Goal: Find contact information: Find contact information

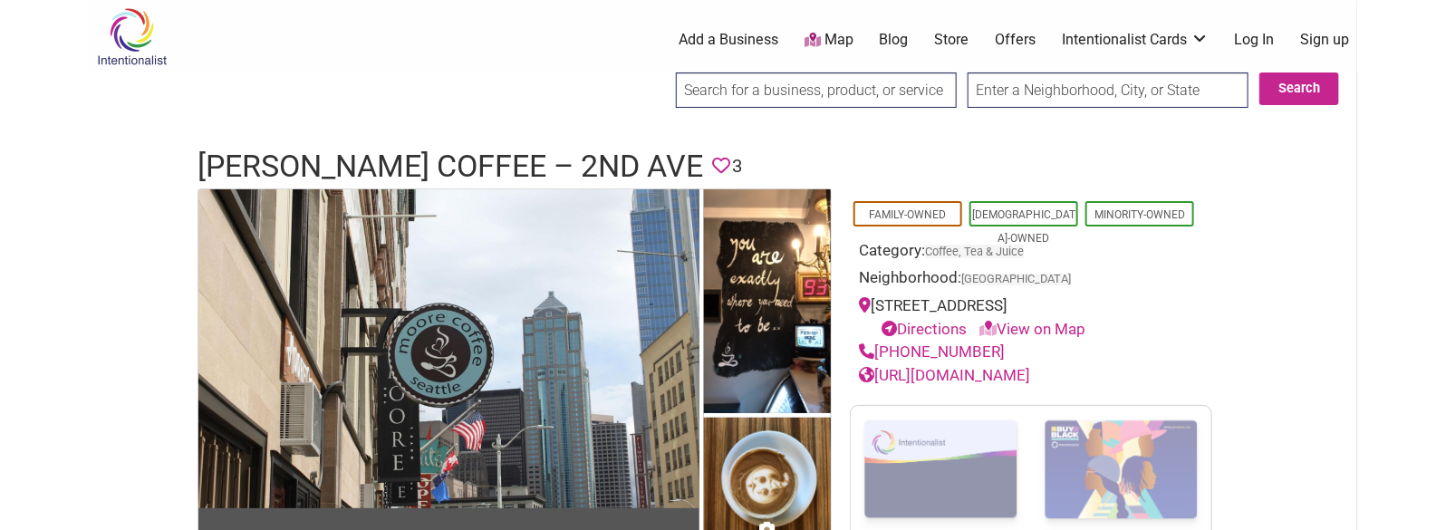
click at [367, 163] on h1 "[PERSON_NAME] Coffee – 2nd Ave" at bounding box center [450, 166] width 506 height 43
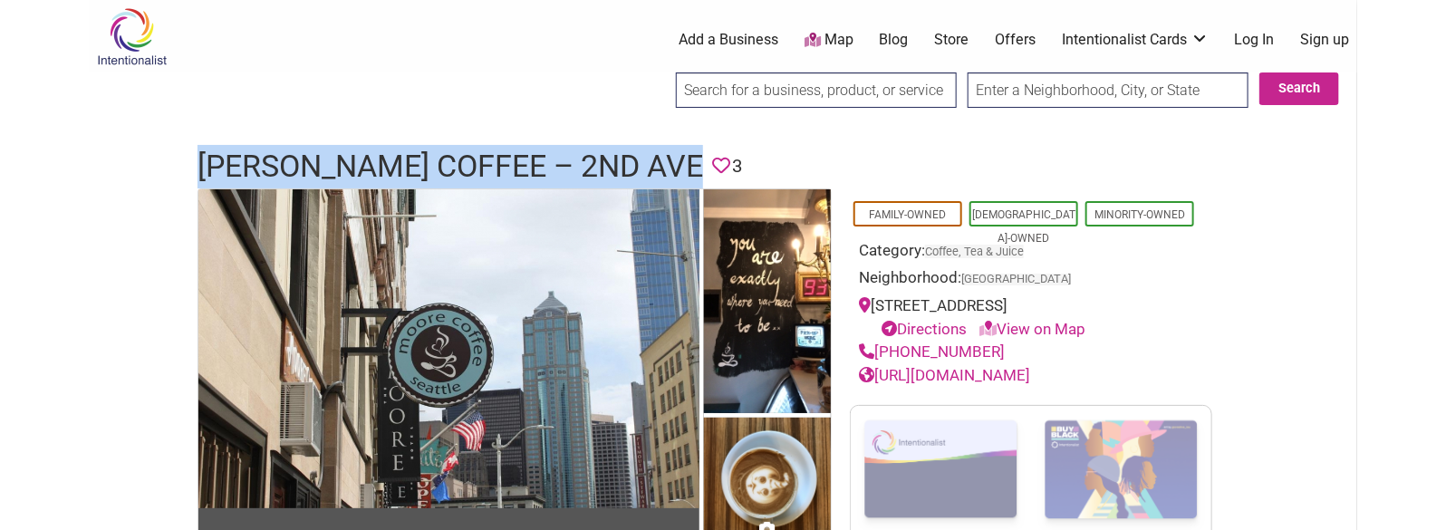
click at [367, 163] on h1 "[PERSON_NAME] Coffee – 2nd Ave" at bounding box center [450, 166] width 506 height 43
copy h1 "Moore Coffee – 2nd Ave"
drag, startPoint x: 993, startPoint y: 350, endPoint x: 880, endPoint y: 350, distance: 113.2
click at [880, 350] on div "(206) 883-7044" at bounding box center [1031, 353] width 344 height 24
copy link "(206) 883-7044"
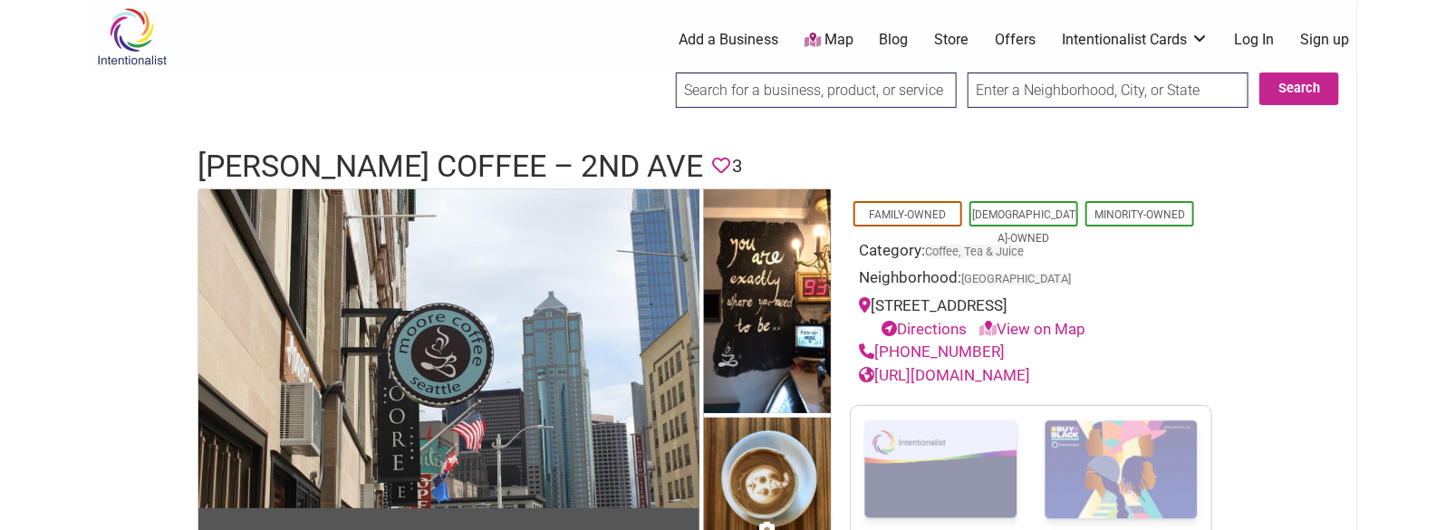
click at [481, 156] on h1 "Moore Coffee – 2nd Ave" at bounding box center [450, 166] width 506 height 43
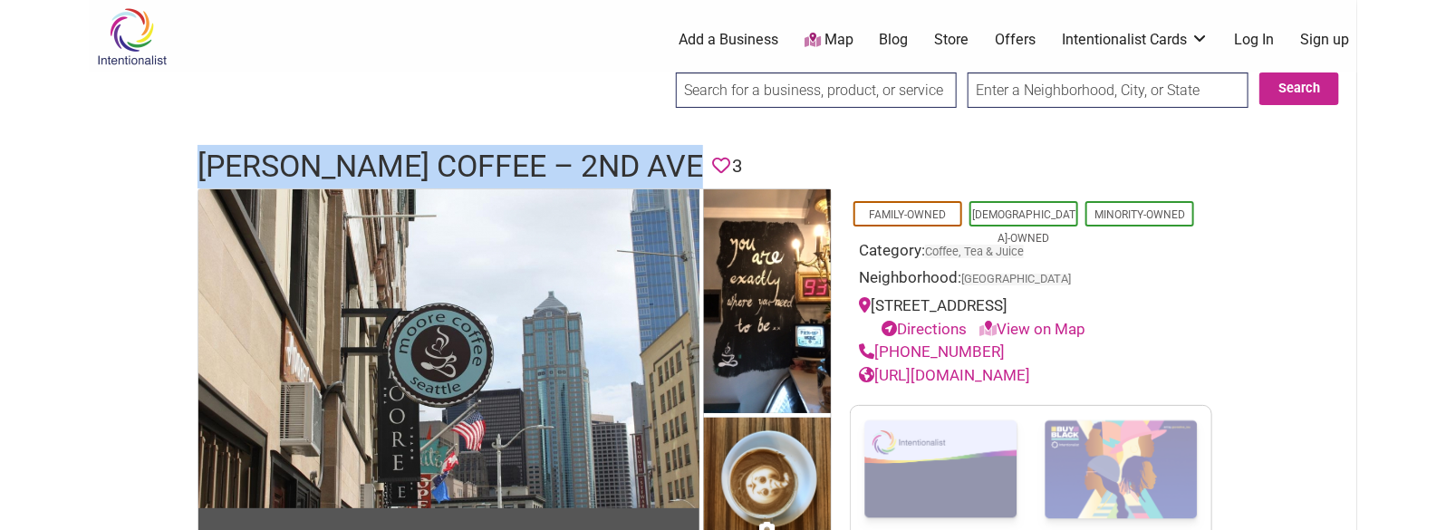
click at [481, 156] on h1 "Moore Coffee – 2nd Ave" at bounding box center [450, 166] width 506 height 43
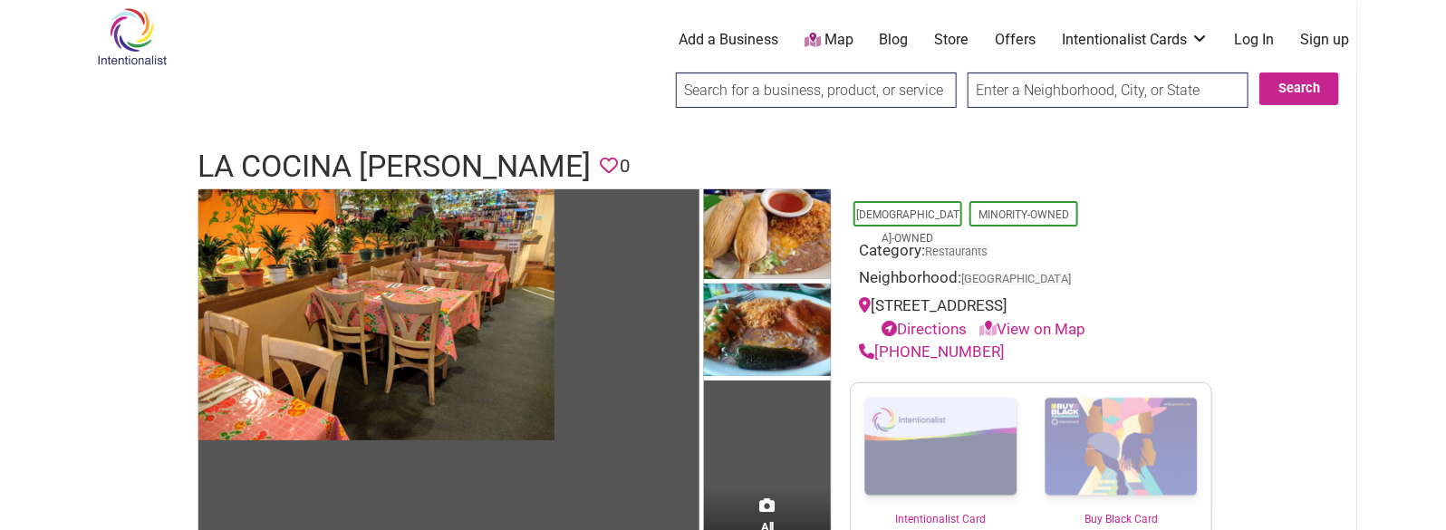
click at [369, 166] on h1 "La Cocina [PERSON_NAME]" at bounding box center [393, 166] width 393 height 43
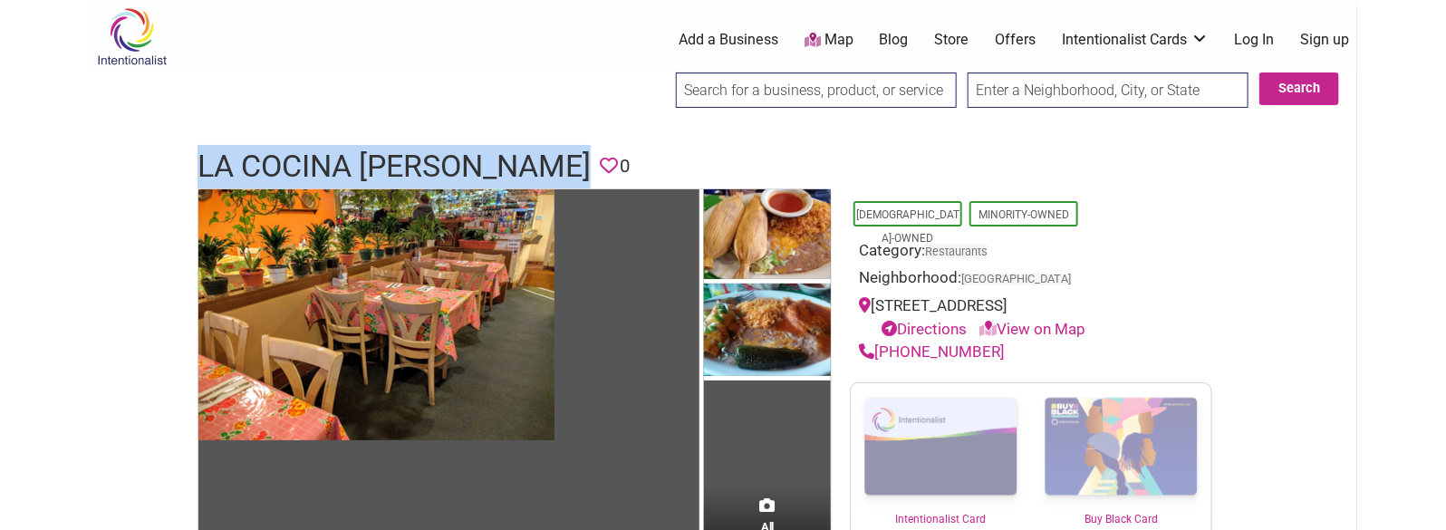
click at [369, 166] on h1 "La Cocina Santiago" at bounding box center [393, 166] width 393 height 43
copy h1 "La Cocina Santiago"
drag, startPoint x: 1005, startPoint y: 348, endPoint x: 880, endPoint y: 354, distance: 125.2
click at [880, 354] on div "(206) 323-1675" at bounding box center [1031, 353] width 344 height 24
copy link "(206) 323-1675"
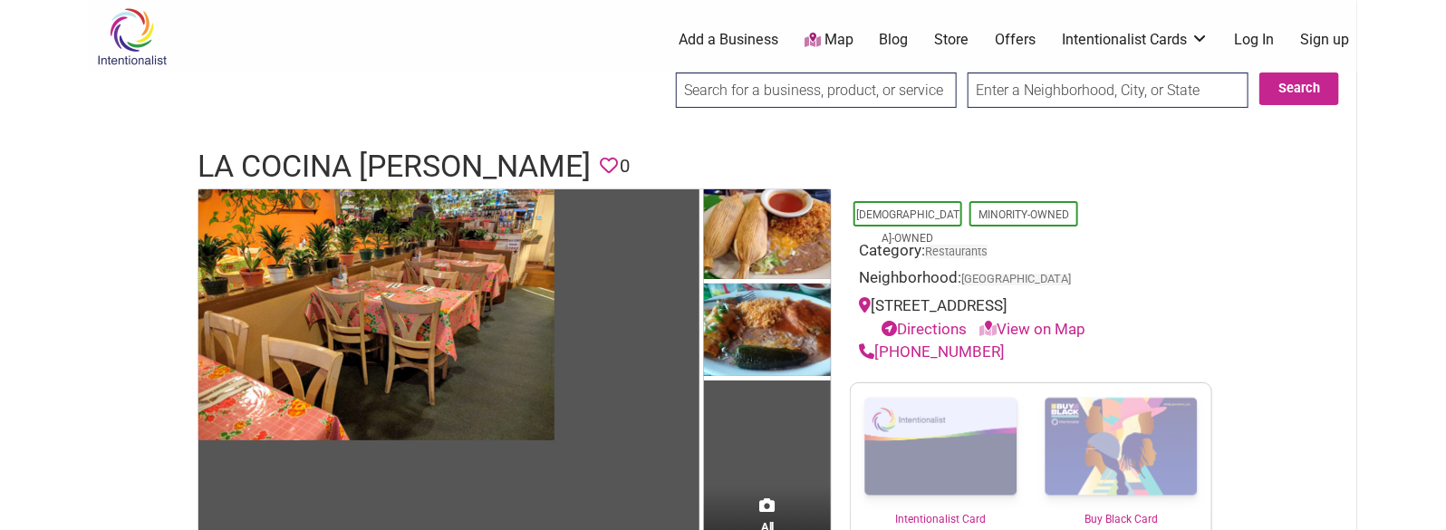
click at [361, 149] on h1 "La Cocina Santiago" at bounding box center [393, 166] width 393 height 43
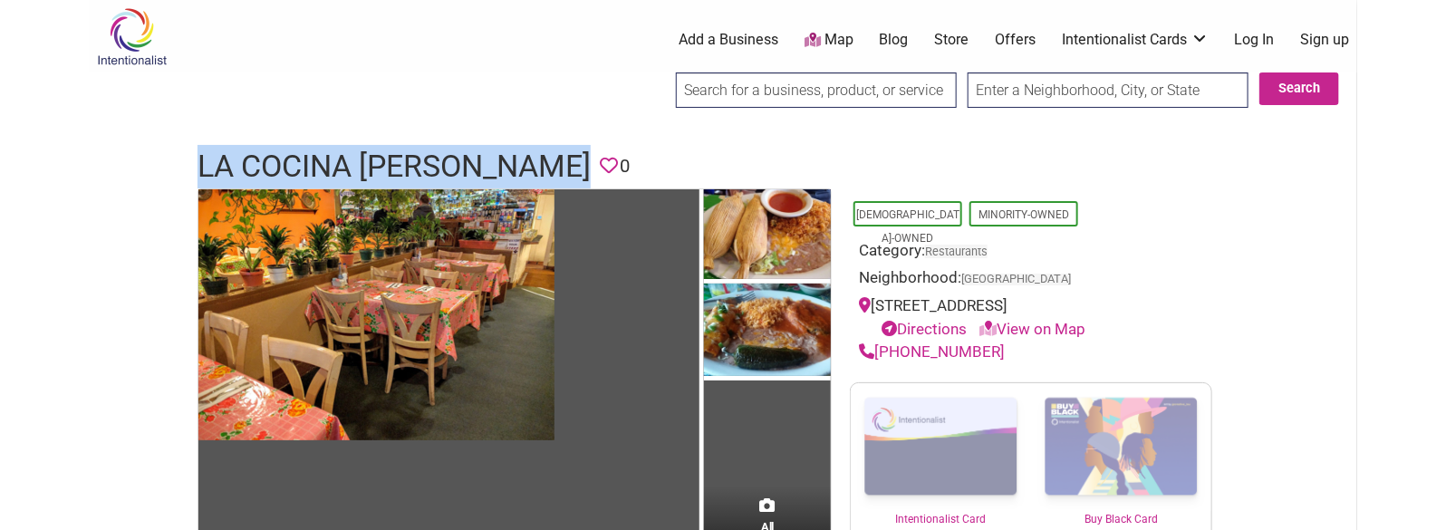
click at [361, 149] on h1 "La Cocina Santiago" at bounding box center [393, 166] width 393 height 43
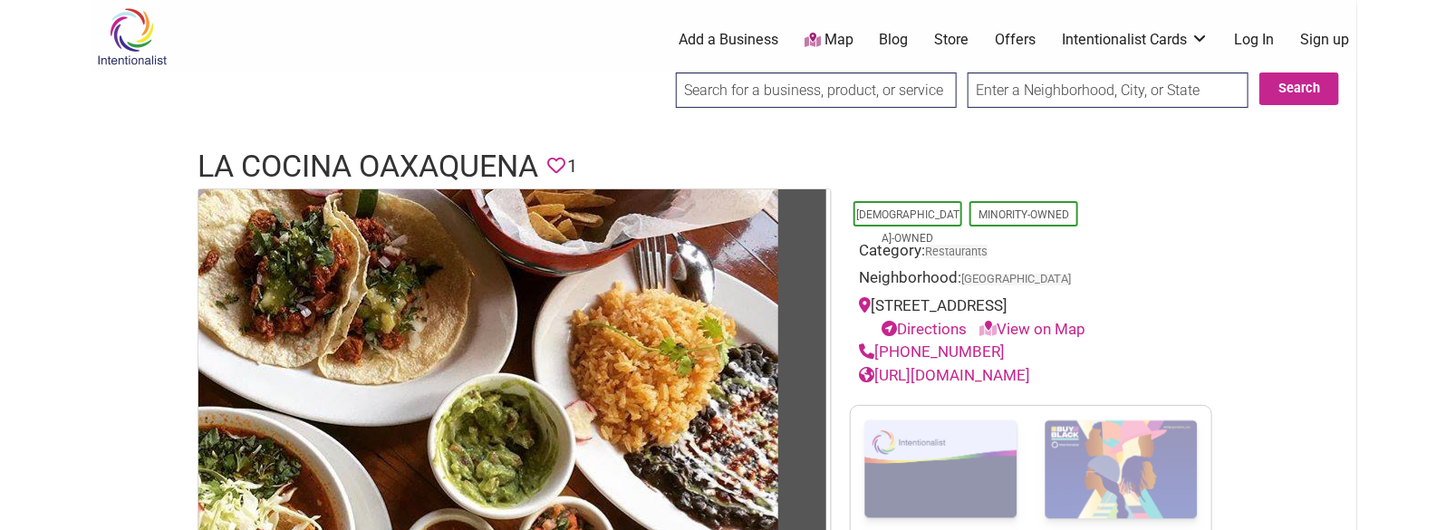
click at [401, 149] on h1 "La Cocina Oaxaquena" at bounding box center [367, 166] width 341 height 43
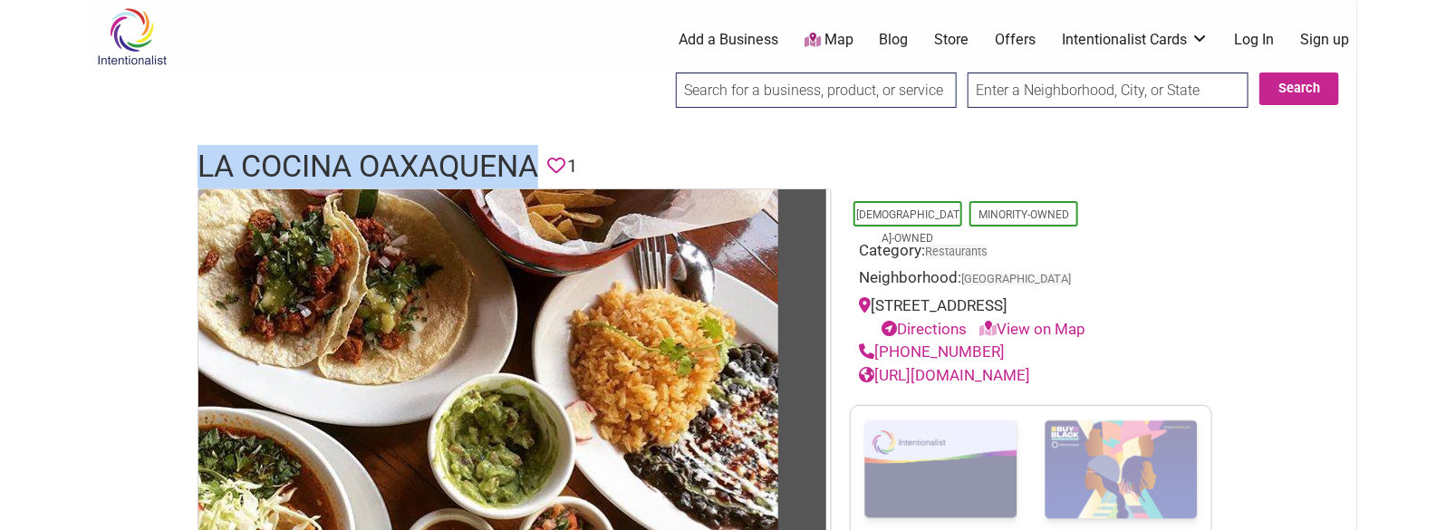
click at [401, 149] on h1 "La Cocina Oaxaquena" at bounding box center [367, 166] width 341 height 43
copy h1 "La Cocina Oaxaquena"
drag, startPoint x: 1000, startPoint y: 350, endPoint x: 879, endPoint y: 359, distance: 121.7
click at [879, 359] on div "(206) 623-8226" at bounding box center [1031, 353] width 344 height 24
copy link "(206) 623-8226"
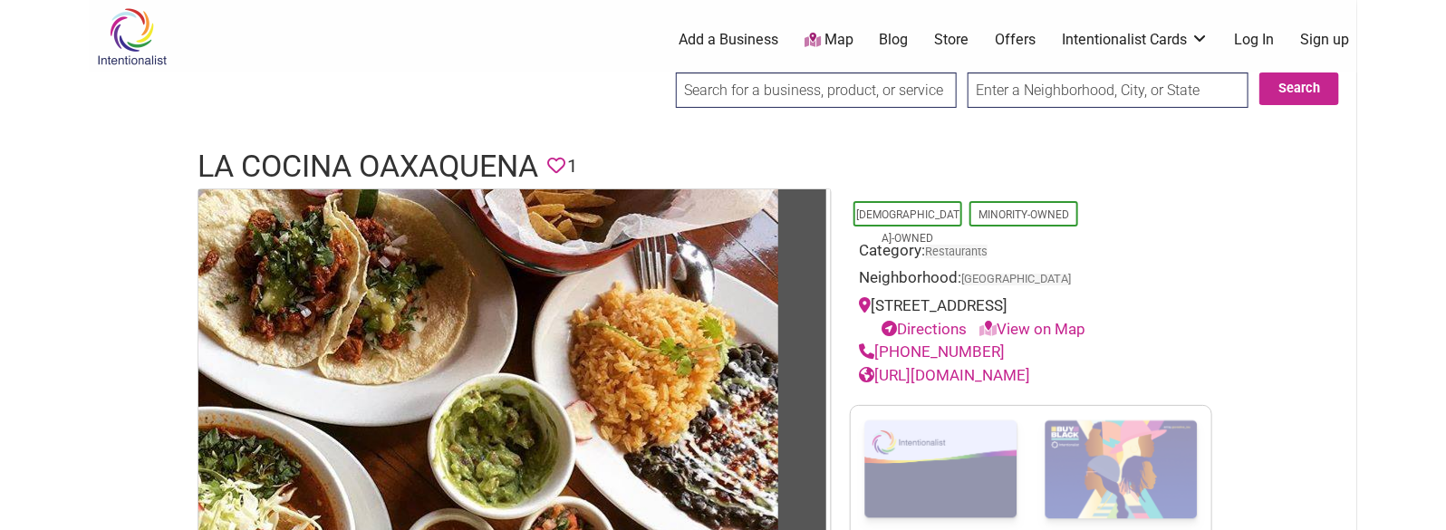
click at [489, 169] on h1 "La Cocina Oaxaquena" at bounding box center [367, 166] width 341 height 43
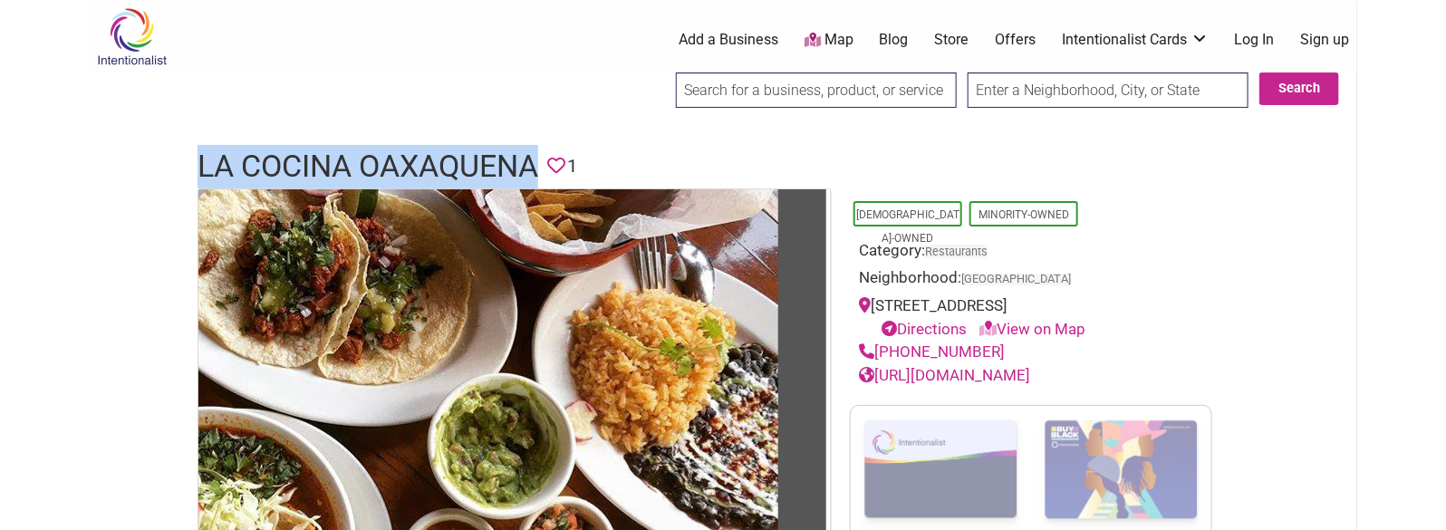
click at [489, 169] on h1 "La Cocina Oaxaquena" at bounding box center [367, 166] width 341 height 43
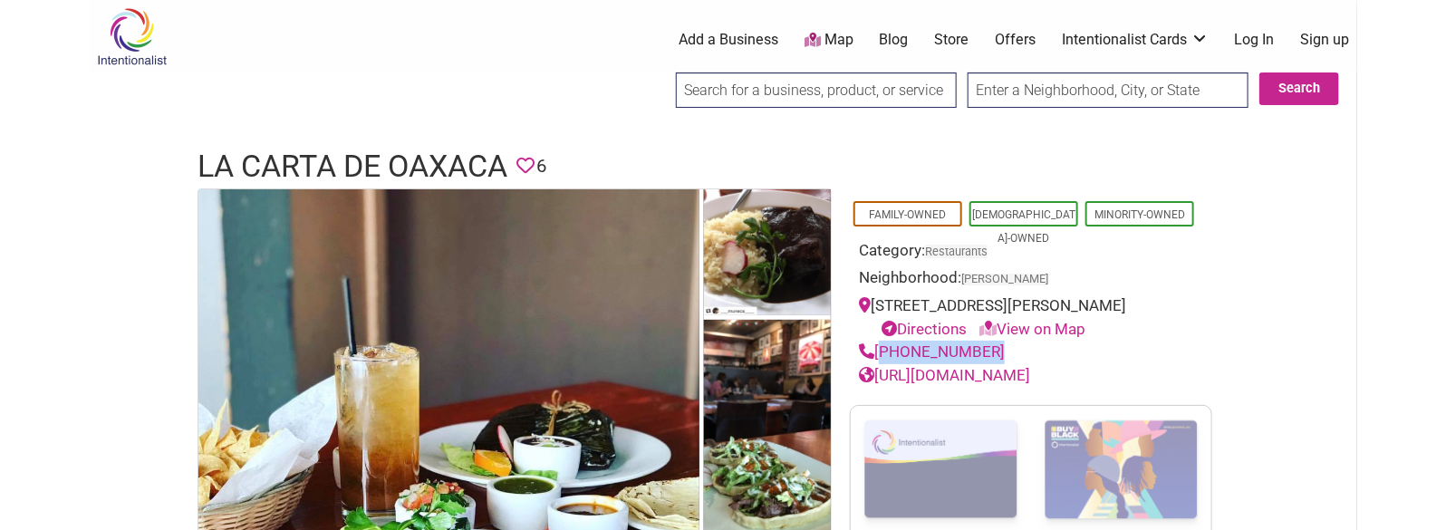
drag, startPoint x: 1000, startPoint y: 347, endPoint x: 877, endPoint y: 344, distance: 123.2
click at [877, 344] on div "(206)782-8722" at bounding box center [1031, 353] width 344 height 24
copy link "(206)782-8722"
click at [363, 159] on h1 "La Carta De Oaxaca" at bounding box center [352, 166] width 310 height 43
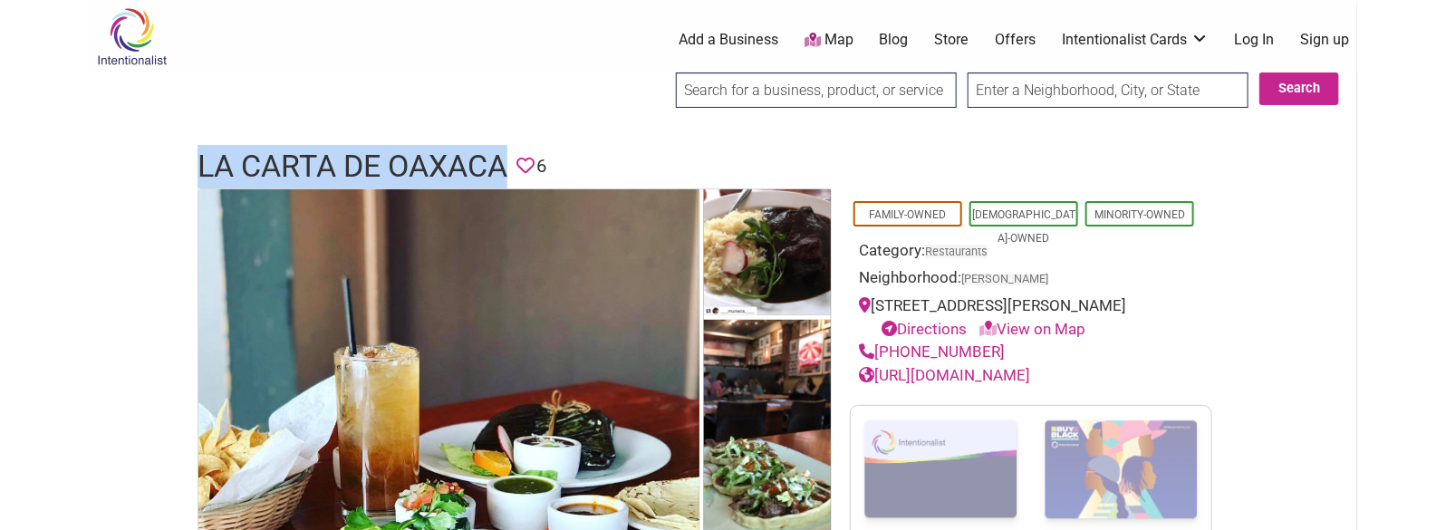
click at [363, 159] on h1 "La Carta De Oaxaca" at bounding box center [352, 166] width 310 height 43
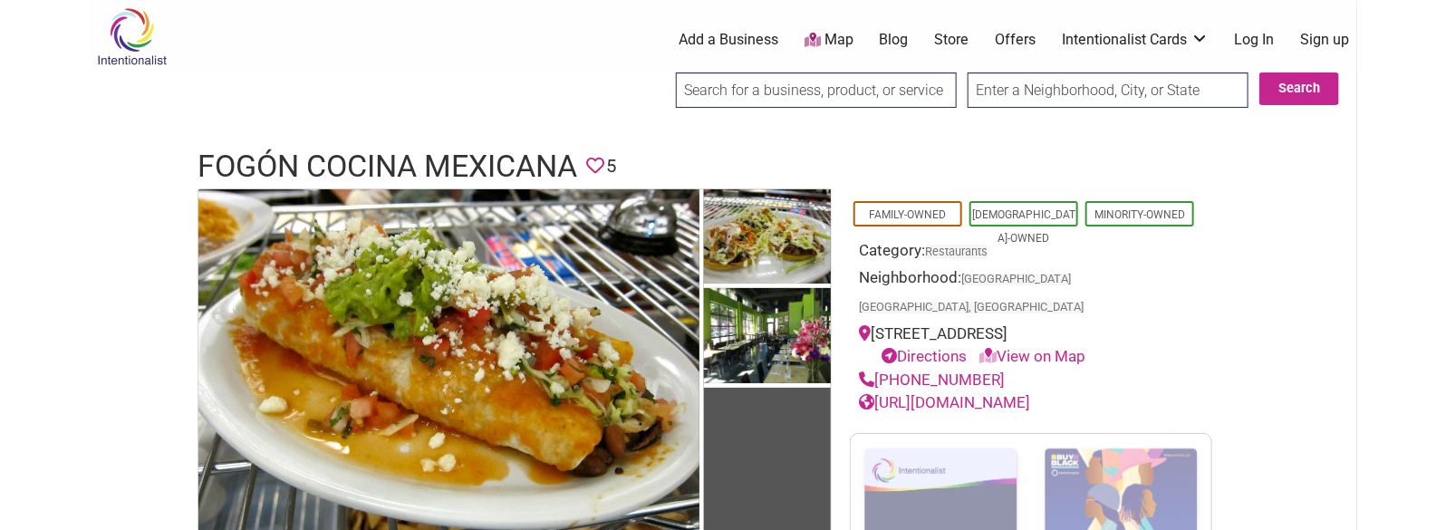
click at [284, 166] on h1 "Fogón Cocina Mexicana" at bounding box center [387, 166] width 380 height 43
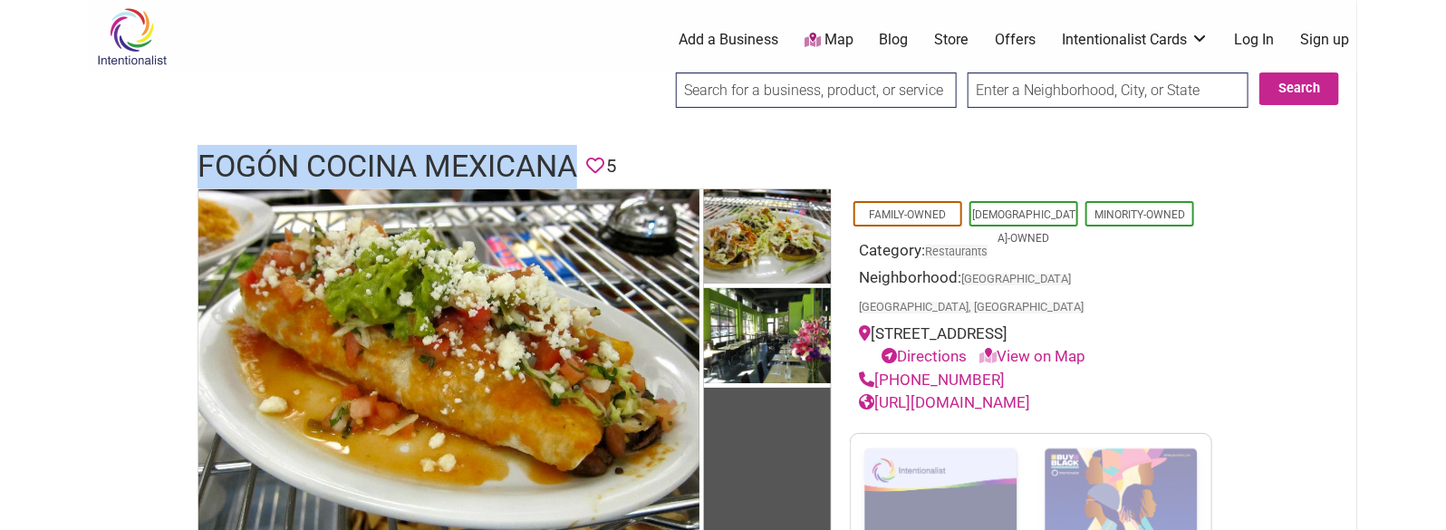
click at [284, 166] on h1 "Fogón Cocina Mexicana" at bounding box center [387, 166] width 380 height 43
copy h1 "Fogón Cocina Mexicana"
drag, startPoint x: 1006, startPoint y: 343, endPoint x: 877, endPoint y: 343, distance: 129.5
click at [877, 369] on div "(206) 320-7777" at bounding box center [1031, 381] width 344 height 24
copy link "(206) 320-7777"
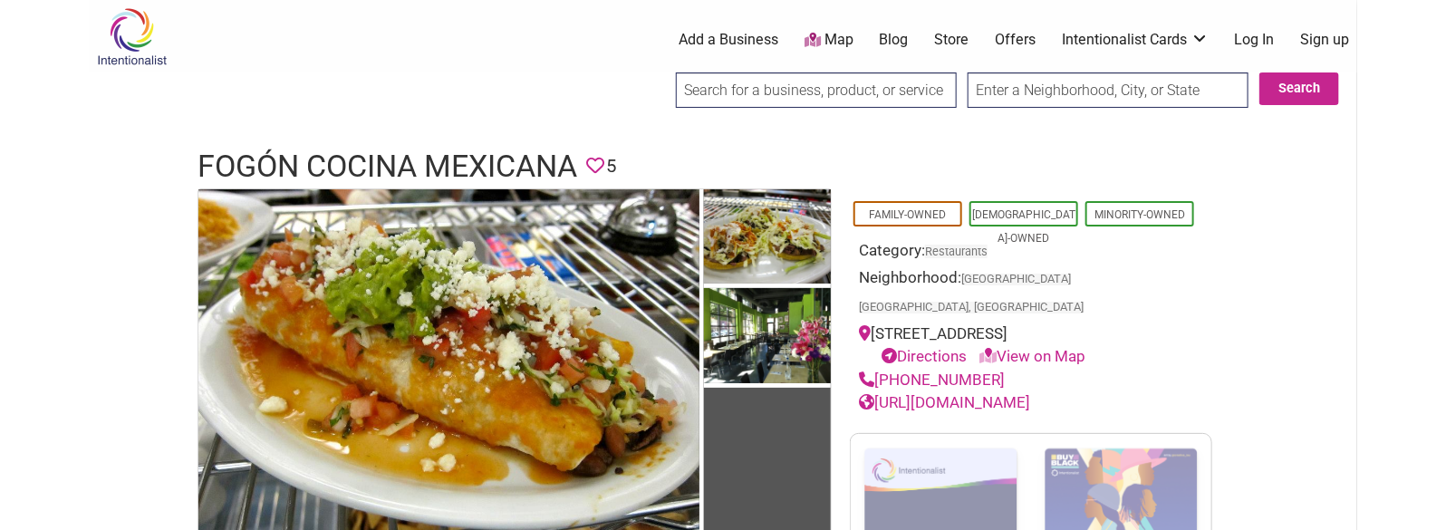
click at [388, 146] on h1 "Fogón Cocina Mexicana" at bounding box center [387, 166] width 380 height 43
click at [391, 148] on h1 "Fogón Cocina Mexicana" at bounding box center [387, 166] width 380 height 43
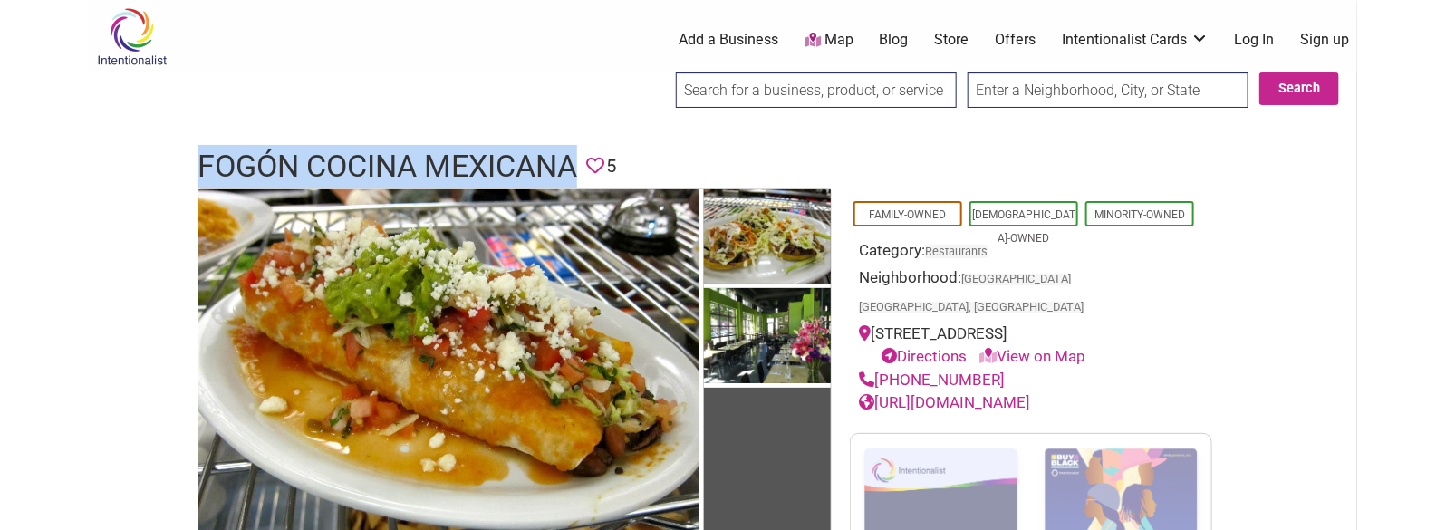
click at [391, 148] on h1 "Fogón Cocina Mexicana" at bounding box center [387, 166] width 380 height 43
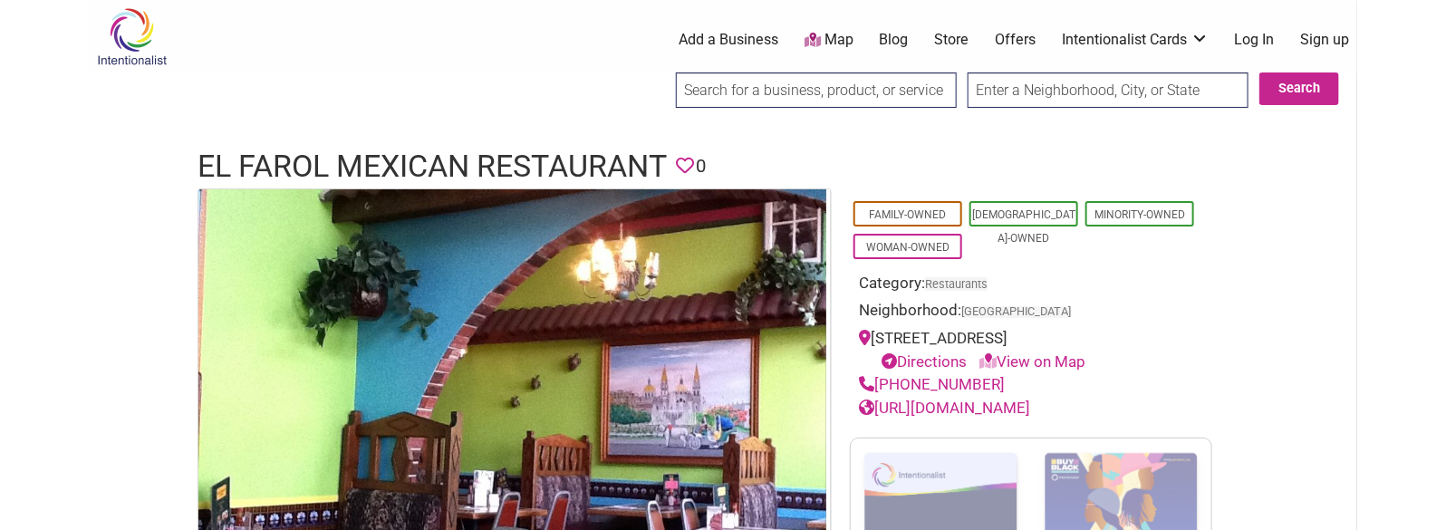
click at [420, 173] on h1 "El Farol Mexican Restaurant" at bounding box center [431, 166] width 469 height 43
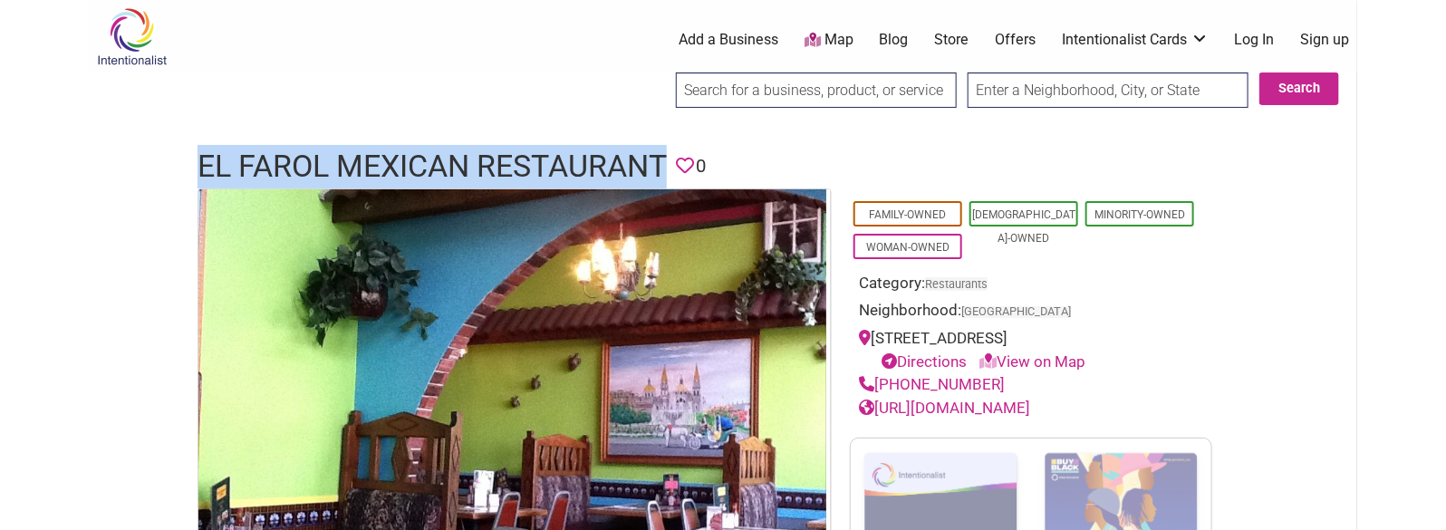
click at [420, 173] on h1 "El Farol Mexican Restaurant" at bounding box center [431, 166] width 469 height 43
copy h1 "El Farol Mexican Restaurant"
drag, startPoint x: 1001, startPoint y: 384, endPoint x: 880, endPoint y: 380, distance: 121.5
click at [880, 380] on div "(206) 325-9005" at bounding box center [1031, 385] width 344 height 24
copy link "(206) 325-9005"
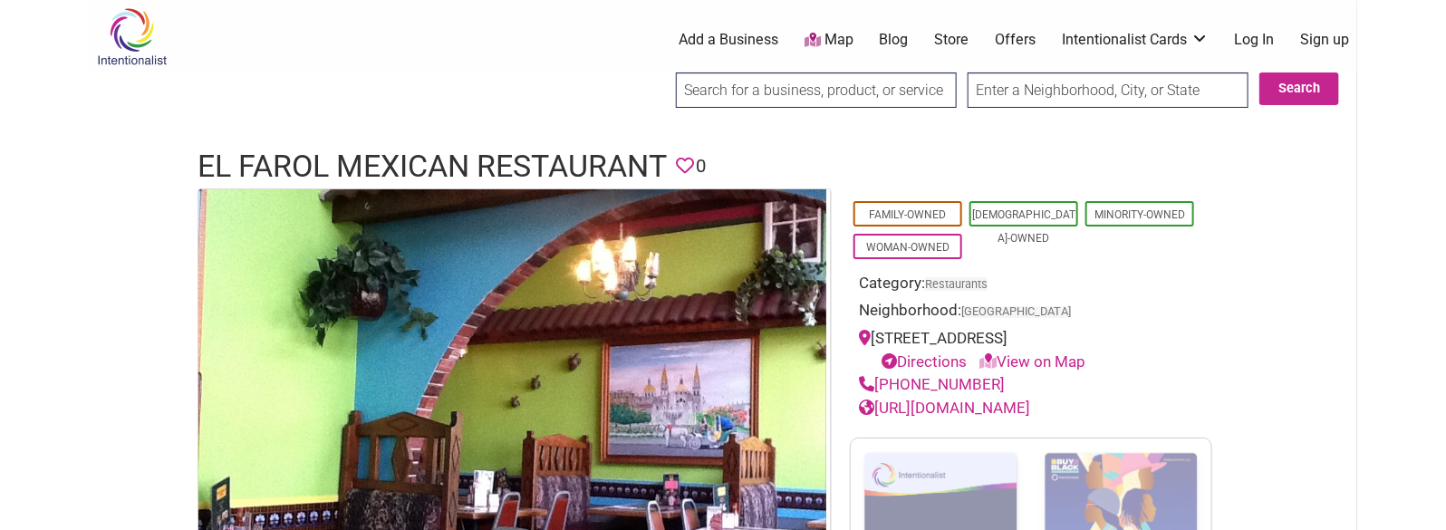
click at [528, 172] on h1 "El Farol Mexican Restaurant" at bounding box center [431, 166] width 469 height 43
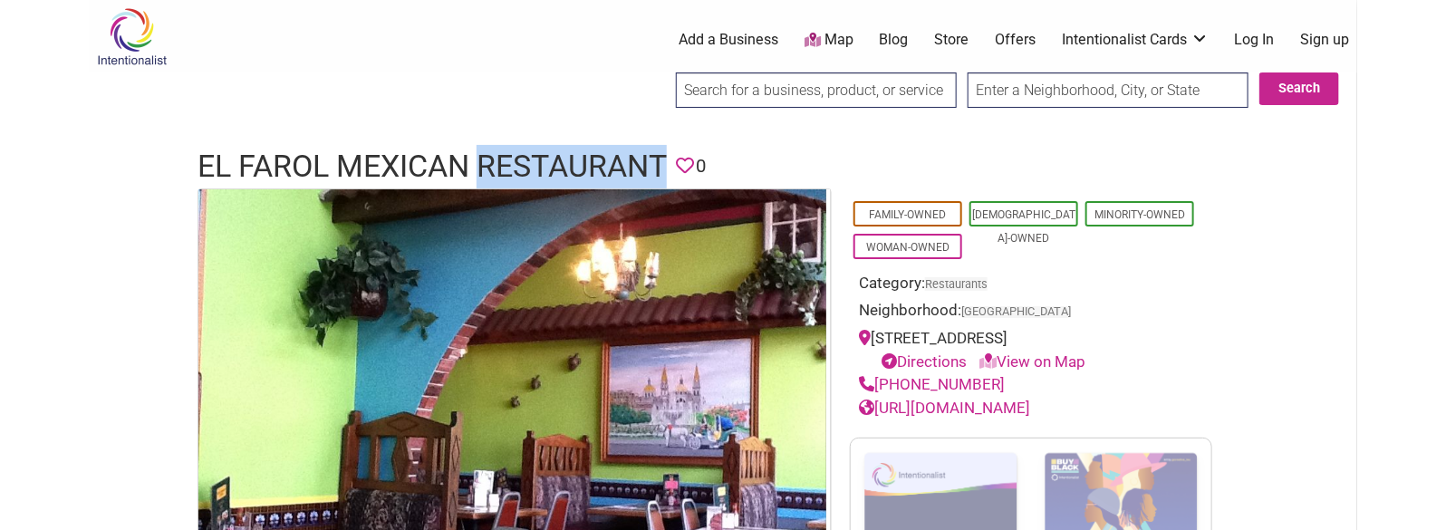
click at [528, 172] on h1 "El Farol Mexican Restaurant" at bounding box center [431, 166] width 469 height 43
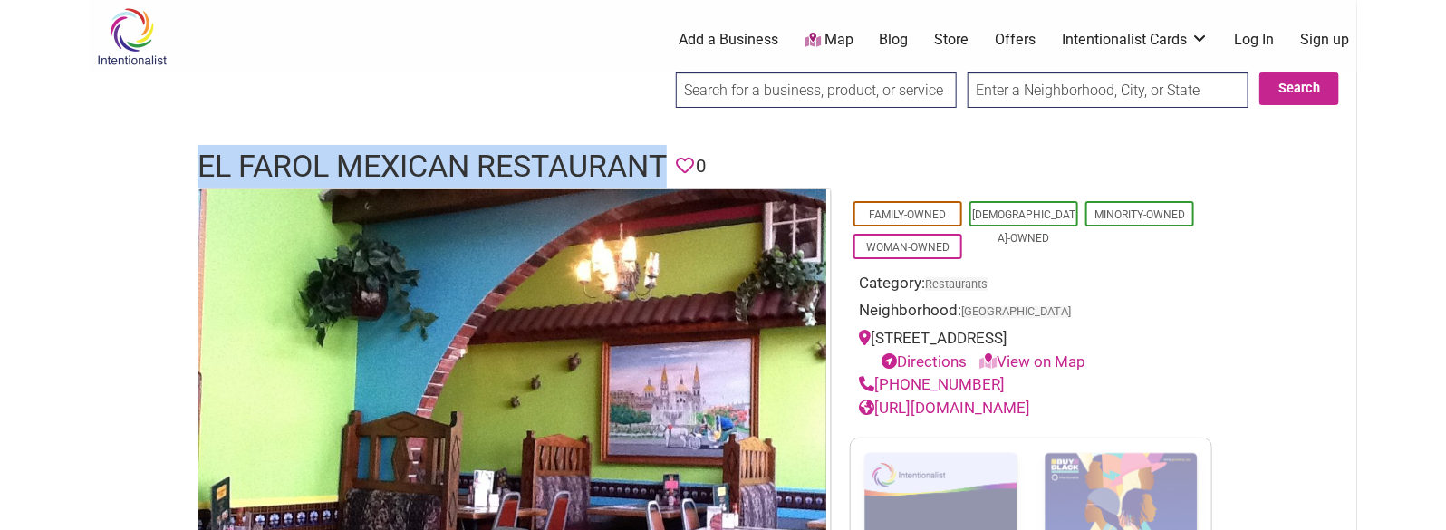
click at [528, 172] on h1 "El Farol Mexican Restaurant" at bounding box center [431, 166] width 469 height 43
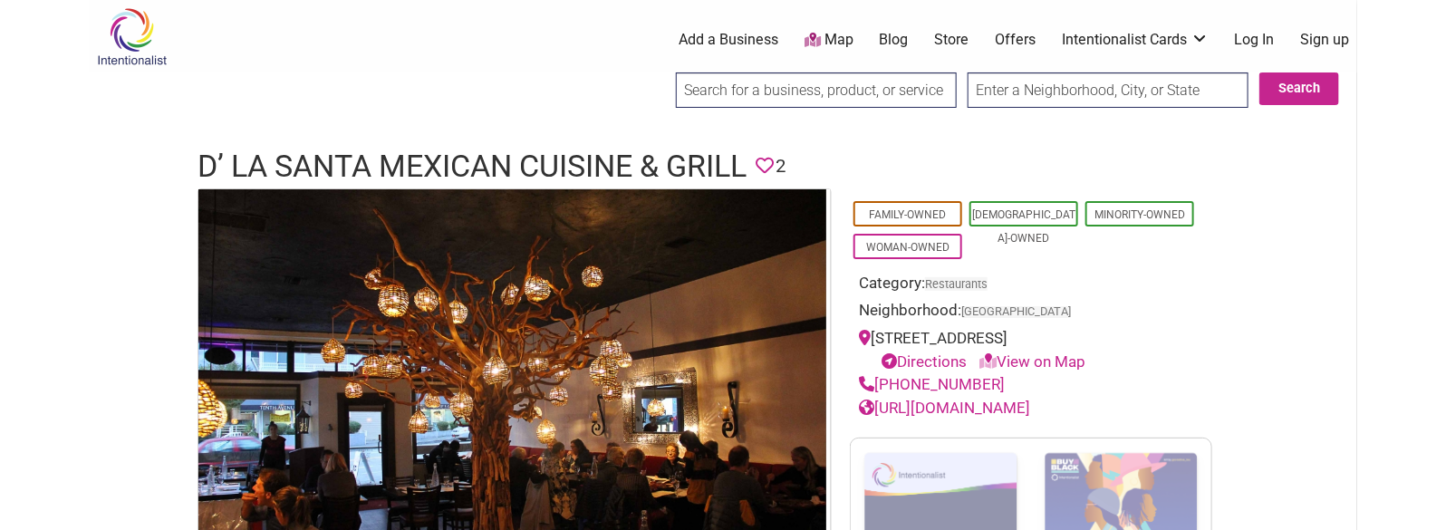
click at [409, 169] on h1 "D’ La Santa Mexican Cuisine & Grill" at bounding box center [471, 166] width 549 height 43
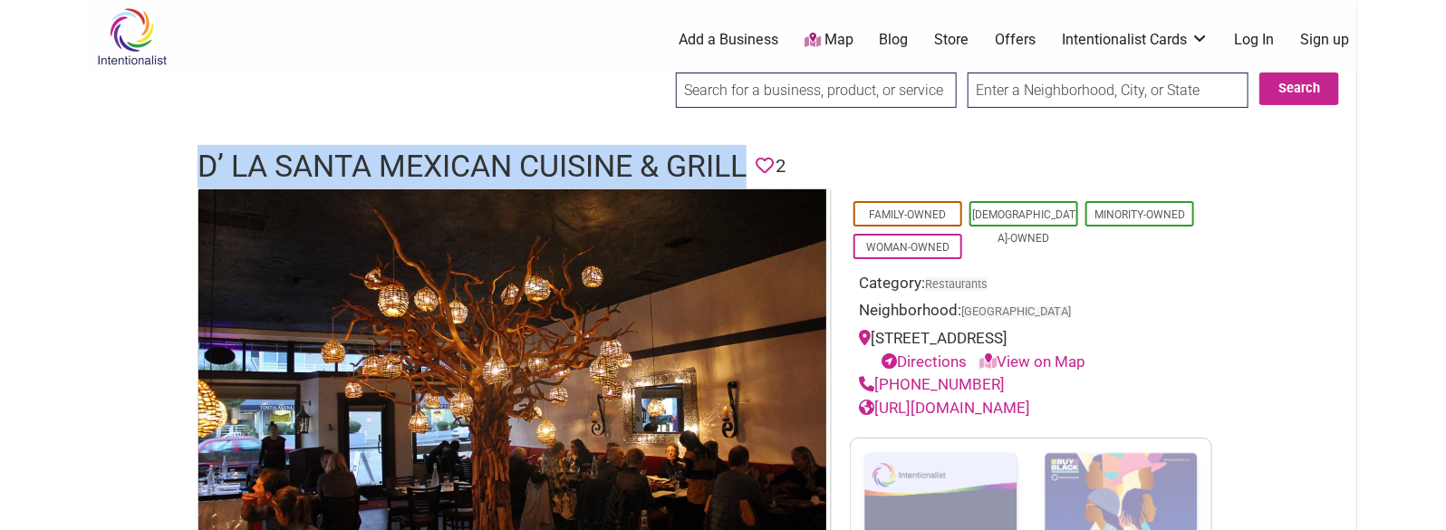
click at [409, 169] on h1 "D’ La Santa Mexican Cuisine & Grill" at bounding box center [471, 166] width 549 height 43
copy h1 "D’ La Santa Mexican Cuisine & Grill"
drag, startPoint x: 1009, startPoint y: 384, endPoint x: 878, endPoint y: 387, distance: 131.4
click at [878, 387] on div "[PHONE_NUMBER]" at bounding box center [1031, 385] width 344 height 24
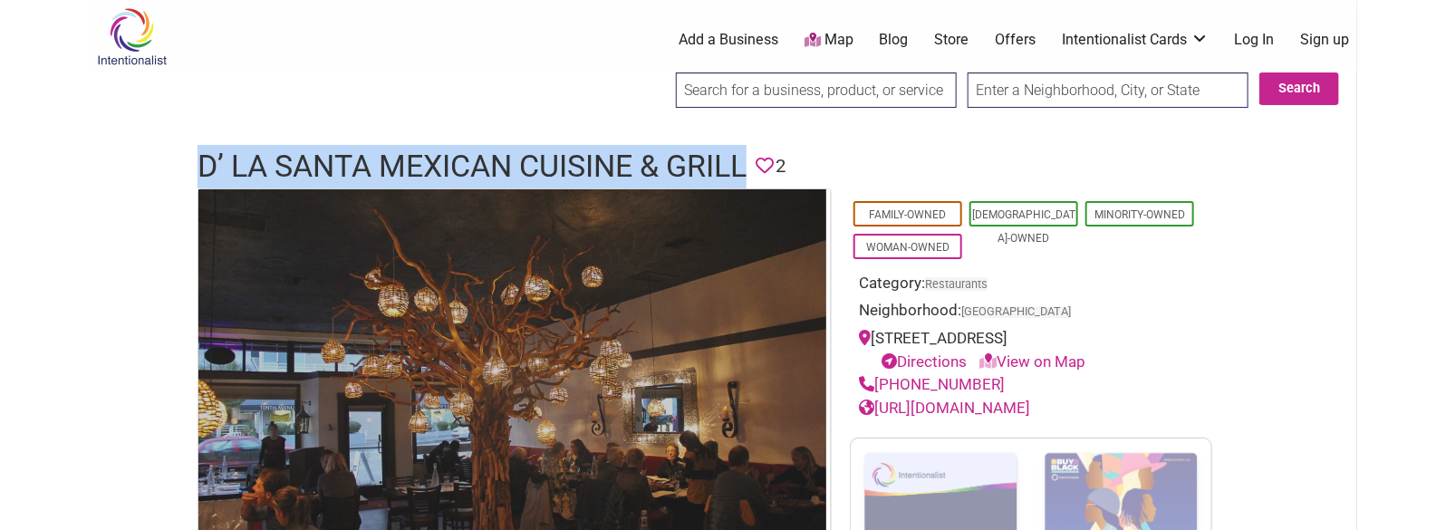
copy link "[PHONE_NUMBER]"
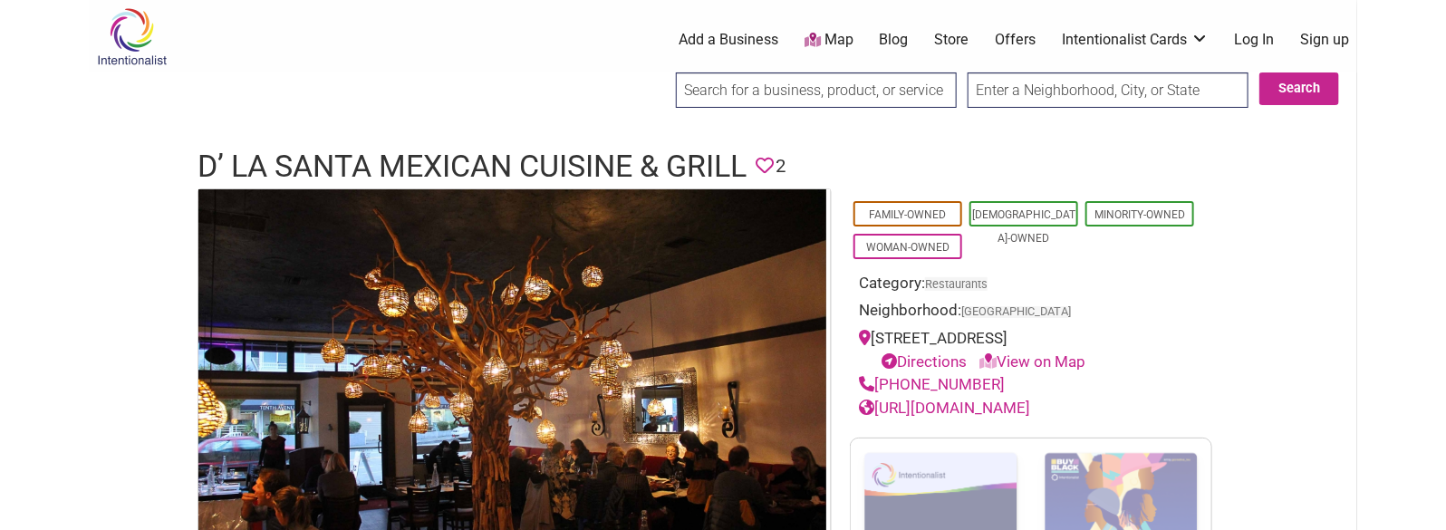
click at [565, 163] on h1 "D’ La Santa Mexican Cuisine & Grill" at bounding box center [471, 166] width 549 height 43
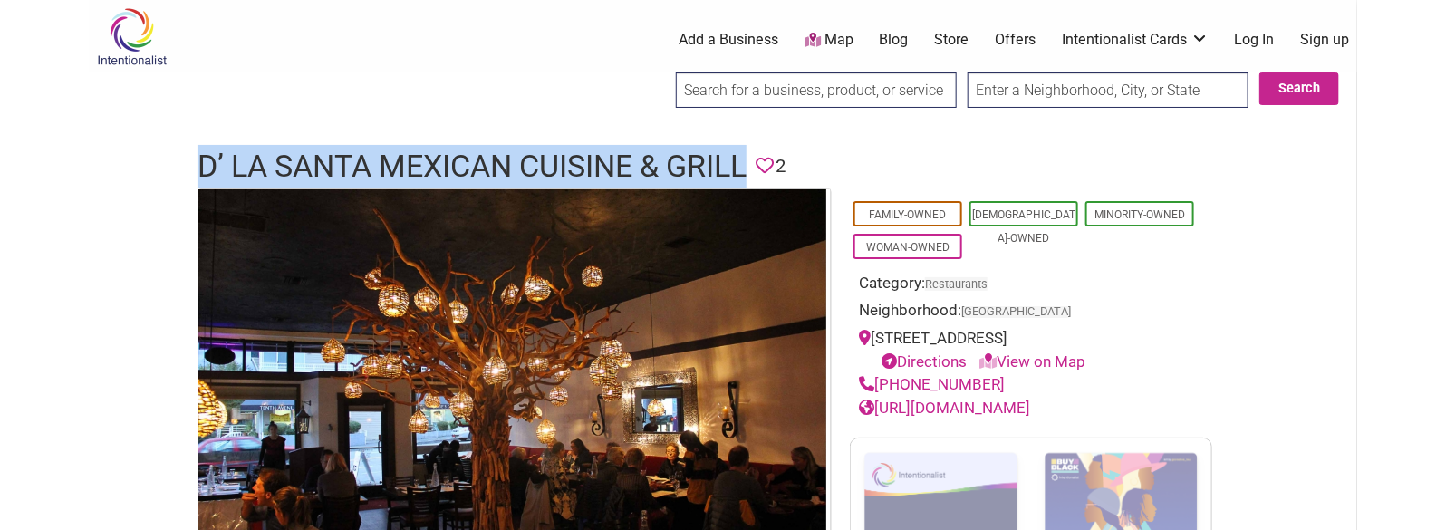
click at [565, 163] on h1 "D’ La Santa Mexican Cuisine & Grill" at bounding box center [471, 166] width 549 height 43
copy h1 "D’ La Santa Mexican Cuisine & Grill"
